Goal: Navigation & Orientation: Find specific page/section

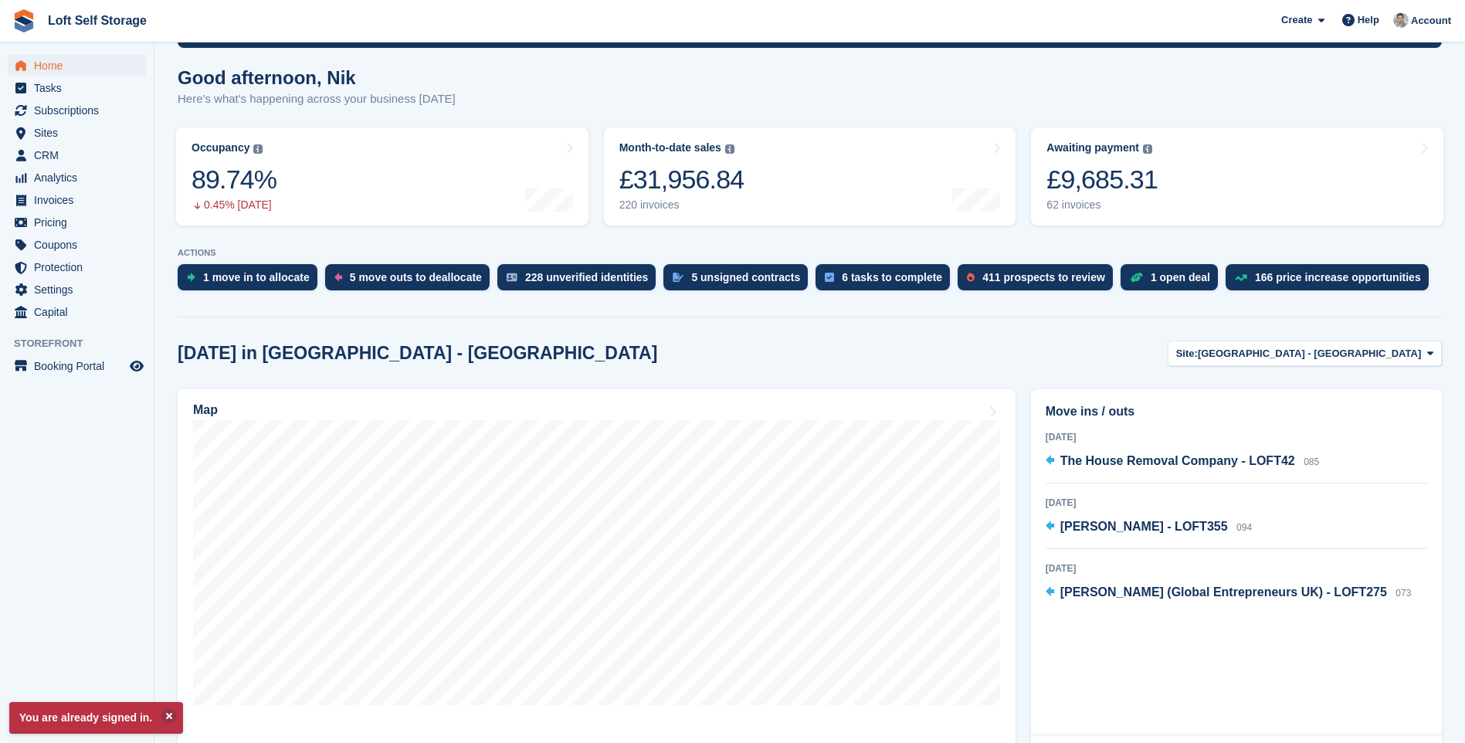
scroll to position [154, 0]
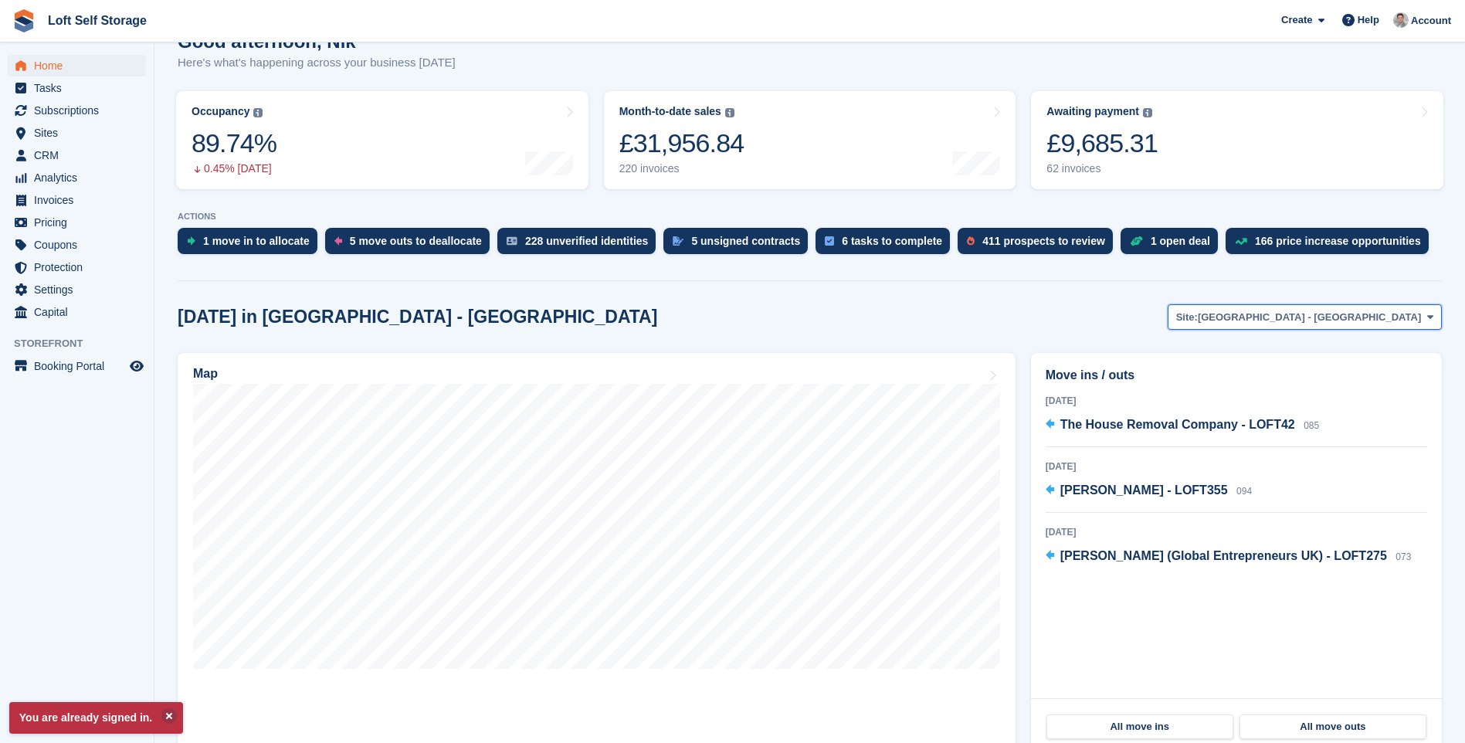
click at [1431, 321] on icon at bounding box center [1430, 317] width 6 height 10
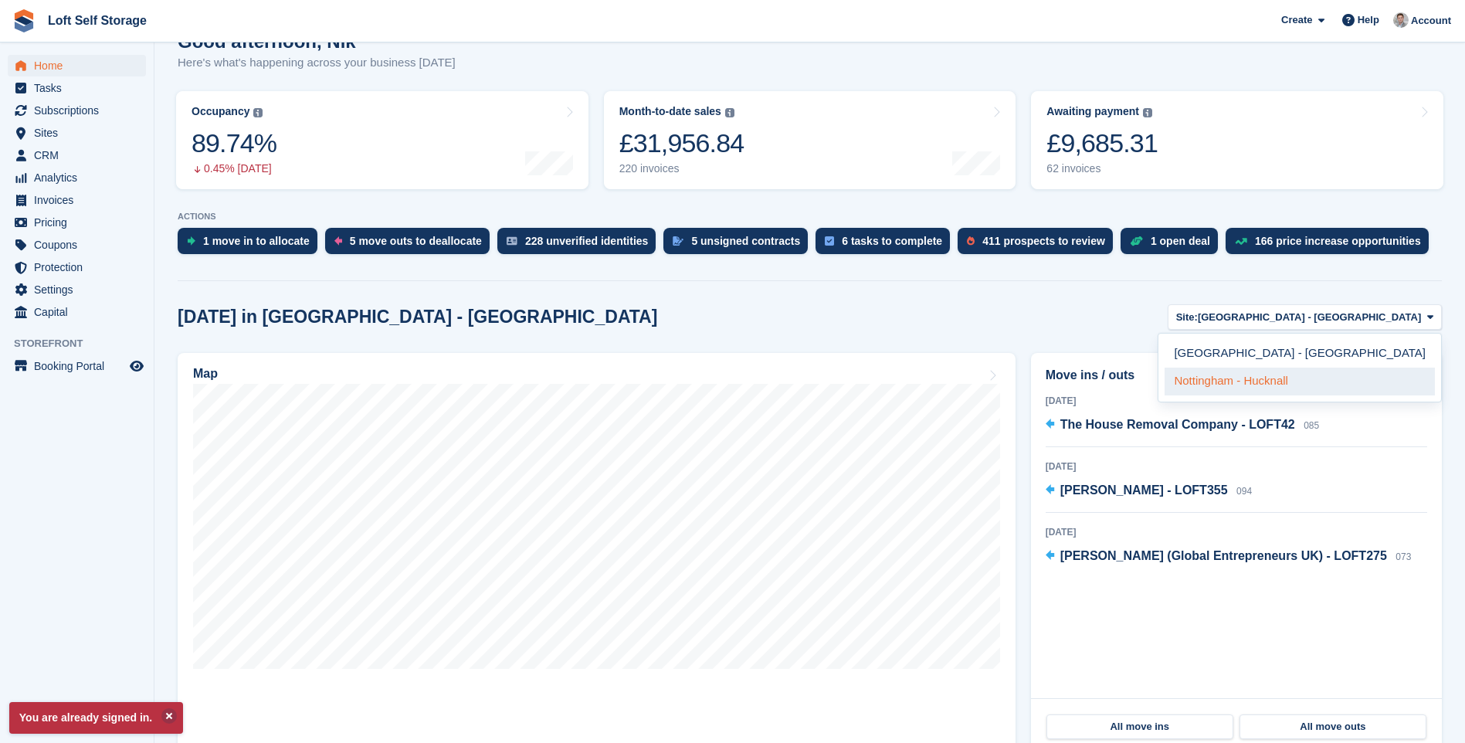
click at [1341, 381] on link "Nottingham - Hucknall" at bounding box center [1300, 382] width 270 height 28
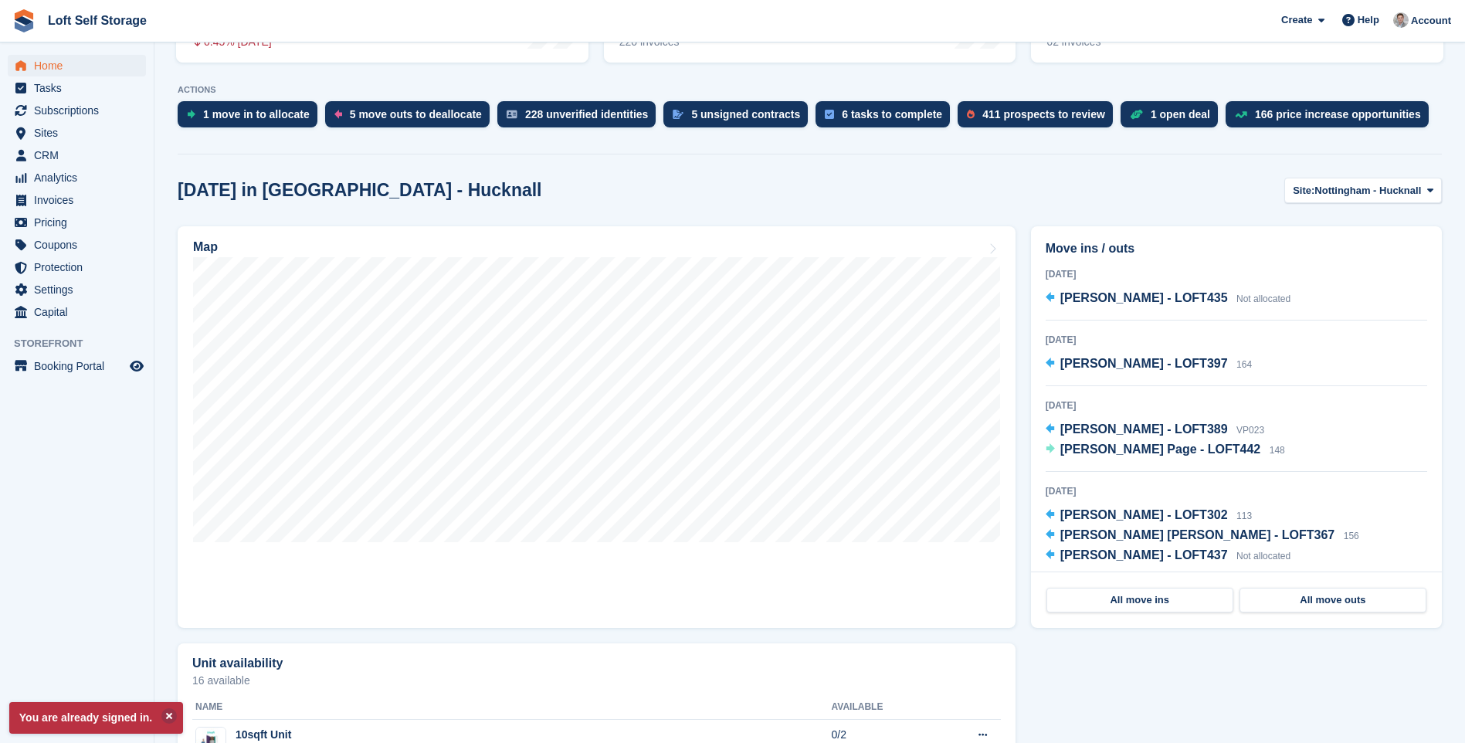
scroll to position [309, 0]
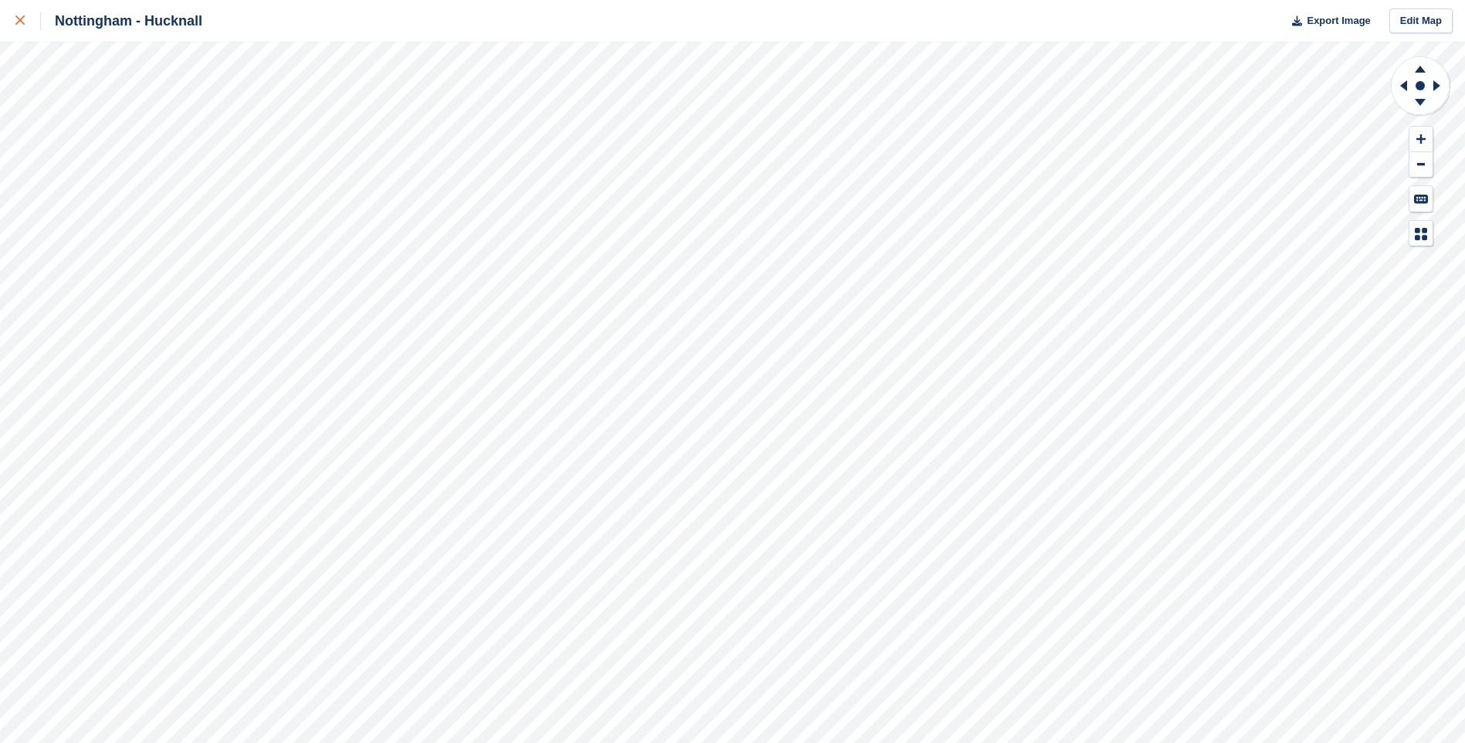
click at [17, 22] on icon at bounding box center [19, 19] width 9 height 9
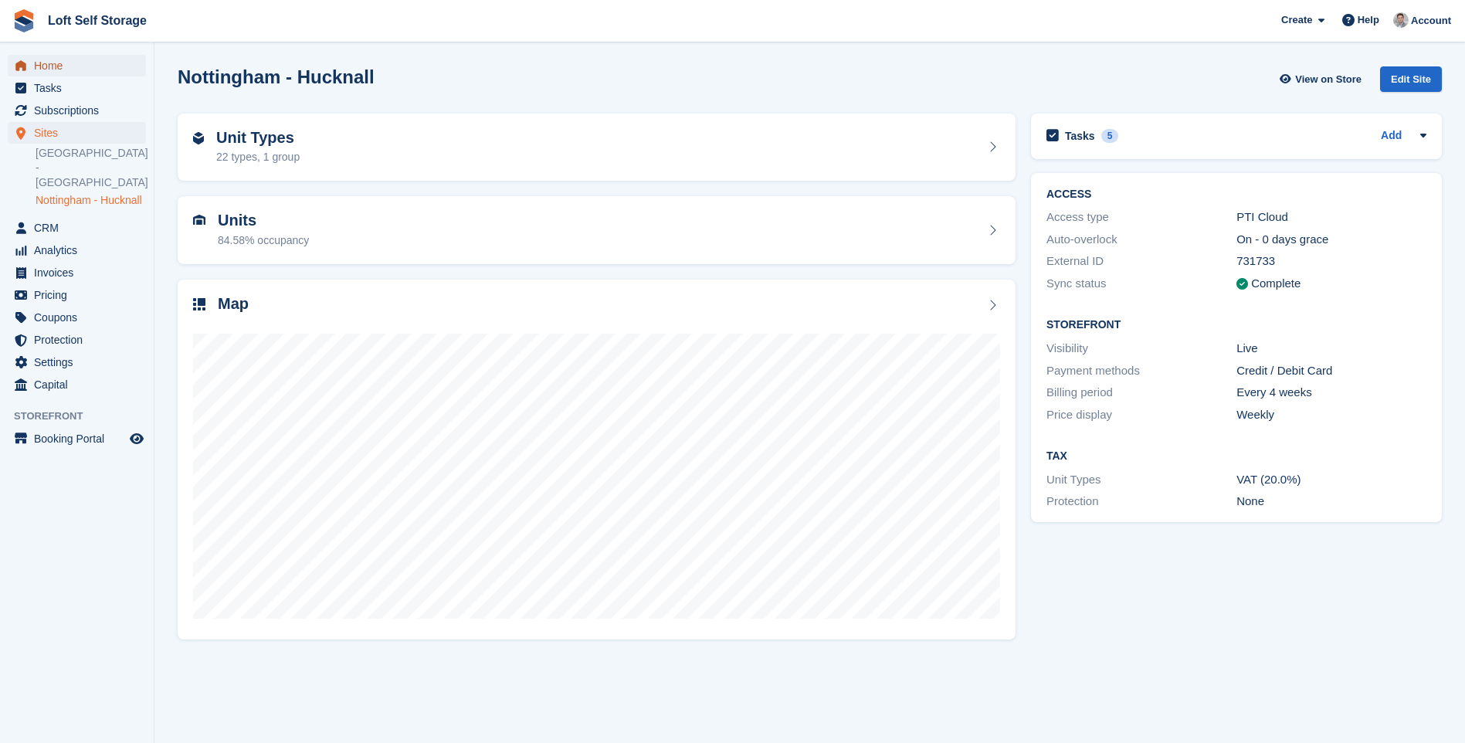
click at [38, 70] on span "Home" at bounding box center [80, 66] width 93 height 22
